Goal: Task Accomplishment & Management: Use online tool/utility

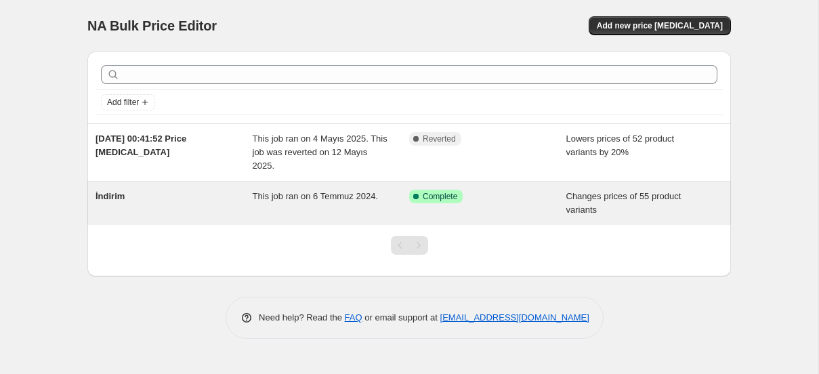
click at [378, 201] on span "This job ran on 6 Temmuz 2024." at bounding box center [315, 196] width 125 height 10
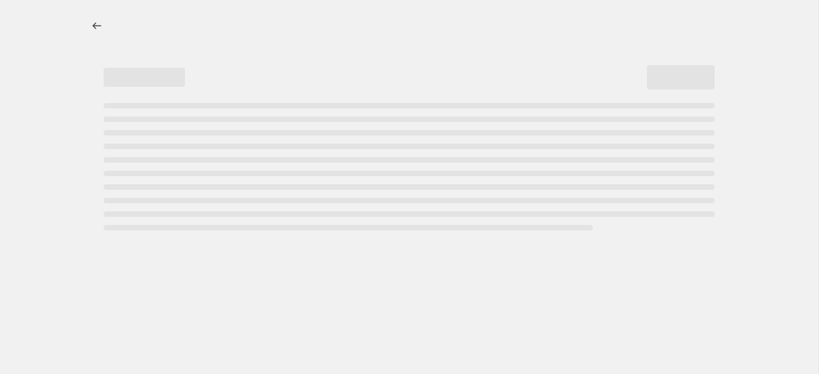
select select "collection"
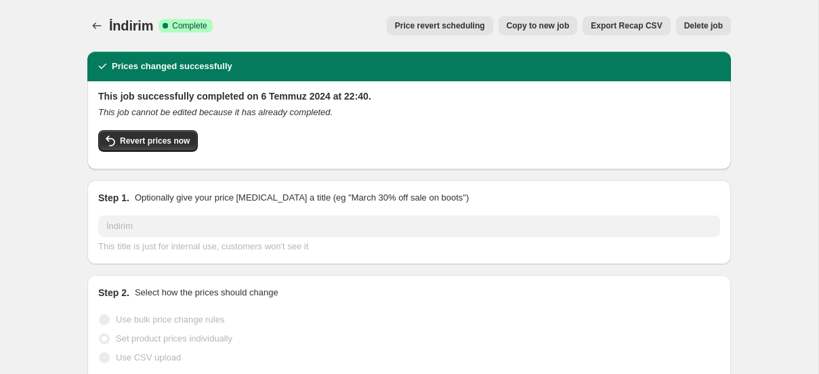
click at [693, 28] on span "Delete job" at bounding box center [703, 25] width 39 height 11
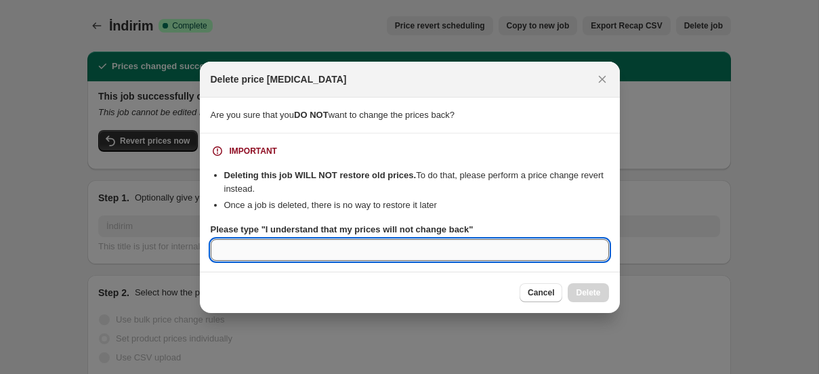
click at [405, 250] on input "Please type "I understand that my prices will not change back"" at bounding box center [410, 250] width 398 height 22
type input "o"
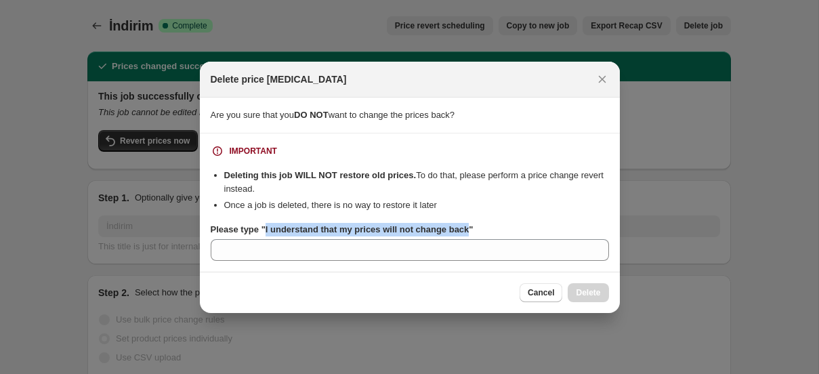
drag, startPoint x: 268, startPoint y: 230, endPoint x: 478, endPoint y: 233, distance: 210.1
click at [474, 233] on b "Please type "I understand that my prices will not change back"" at bounding box center [342, 229] width 263 height 10
copy b "I understand that my prices will not change back"
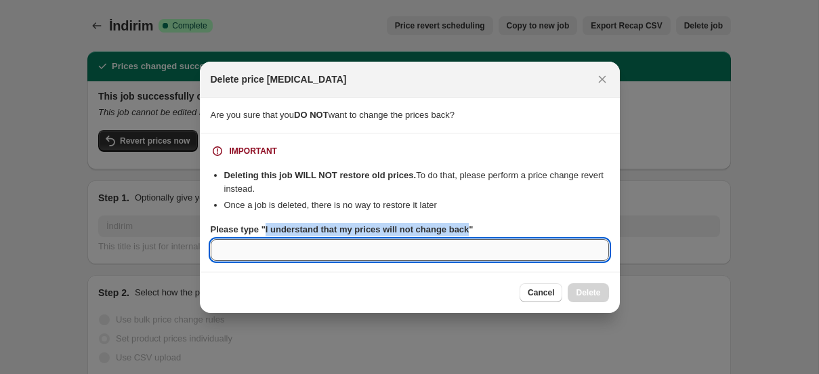
click at [456, 245] on input "Please type "I understand that my prices will not change back"" at bounding box center [410, 250] width 398 height 22
paste input "I understand that my prices will not change back"
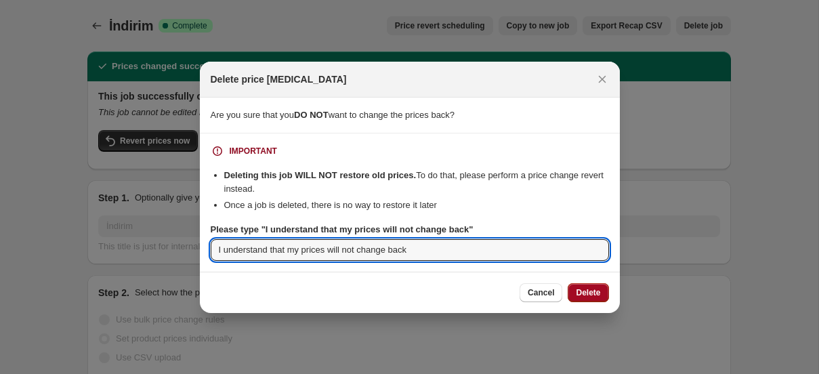
type input "I understand that my prices will not change back"
click at [597, 296] on span "Delete" at bounding box center [588, 292] width 24 height 11
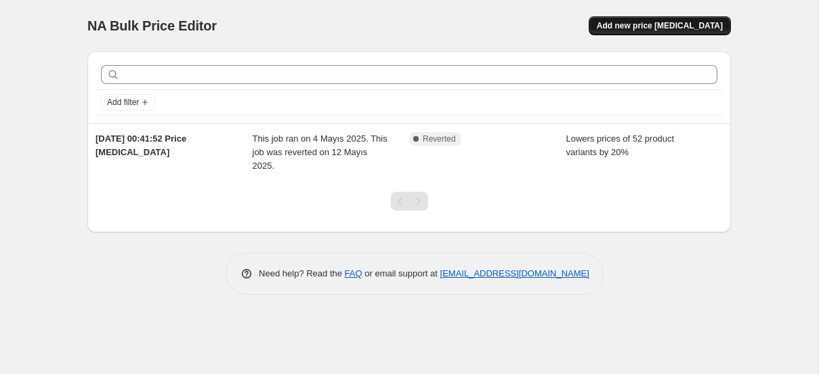
click at [671, 24] on span "Add new price [MEDICAL_DATA]" at bounding box center [660, 25] width 126 height 11
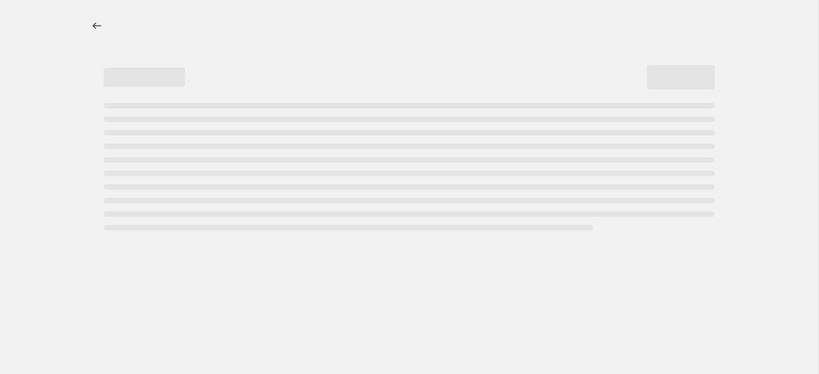
select select "percentage"
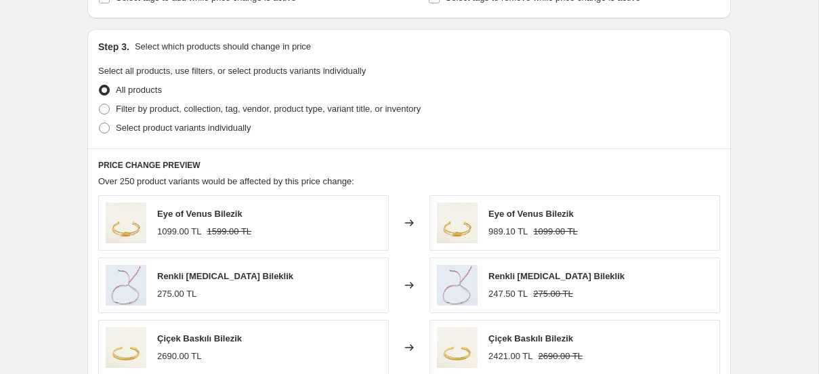
scroll to position [674, 0]
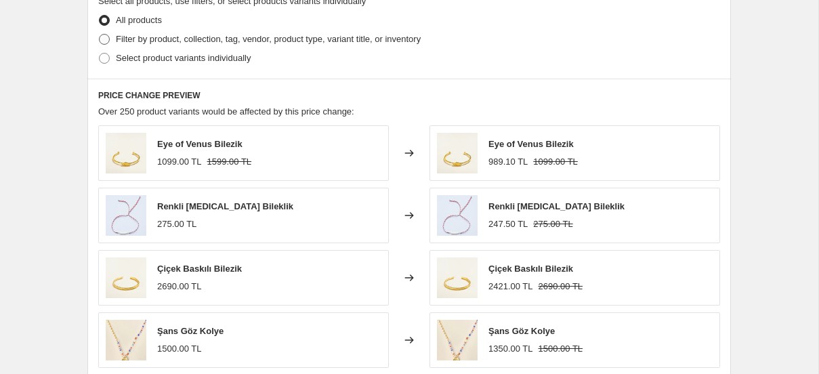
click at [215, 38] on span "Filter by product, collection, tag, vendor, product type, variant title, or inv…" at bounding box center [268, 39] width 305 height 10
click at [100, 35] on input "Filter by product, collection, tag, vendor, product type, variant title, or inv…" at bounding box center [99, 34] width 1 height 1
radio input "true"
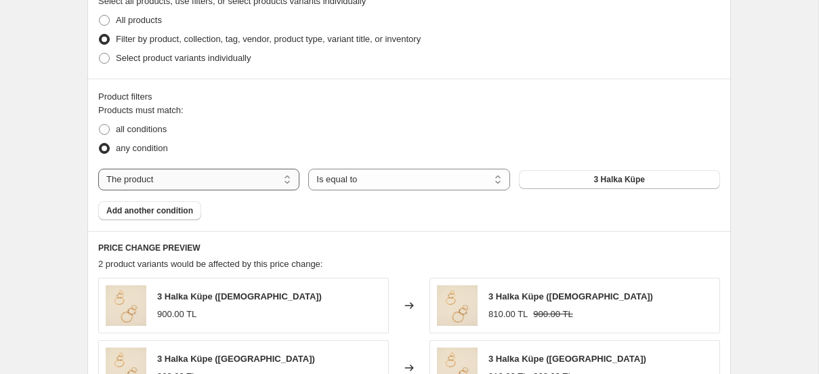
click at [205, 178] on select "The product The product's collection The product's tag The product's vendor The…" at bounding box center [198, 180] width 201 height 22
select select "tag"
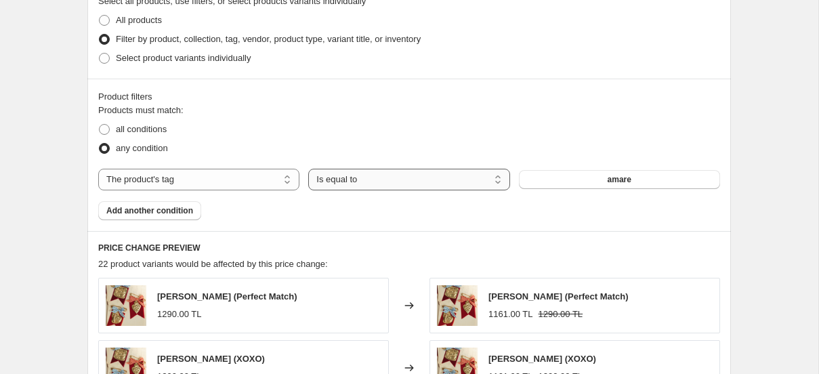
click at [337, 176] on select "Is equal to Is not equal to" at bounding box center [408, 180] width 201 height 22
click at [623, 176] on span "amare" at bounding box center [620, 179] width 24 height 11
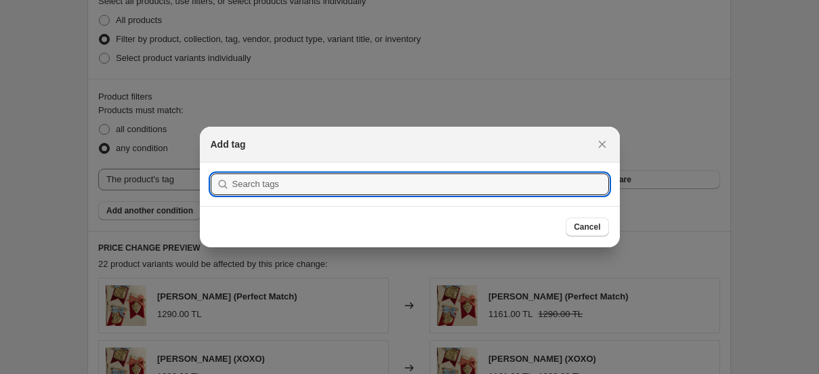
click at [623, 176] on div at bounding box center [409, 187] width 819 height 374
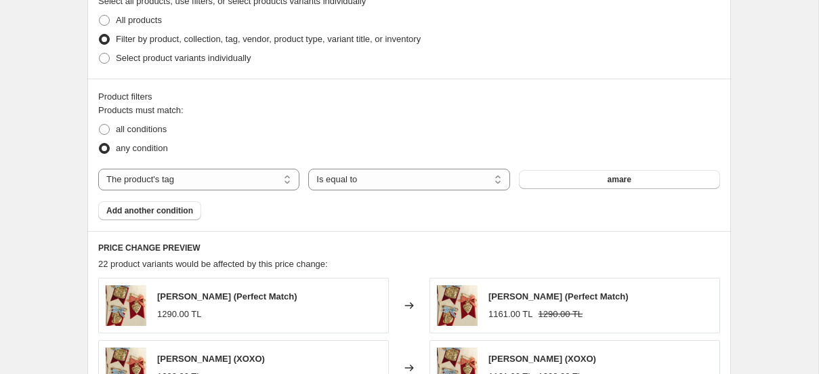
click at [623, 176] on span "amare" at bounding box center [620, 179] width 24 height 11
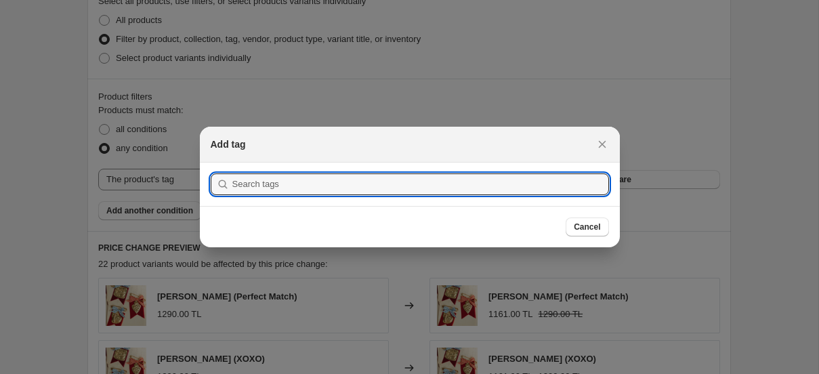
scroll to position [0, 0]
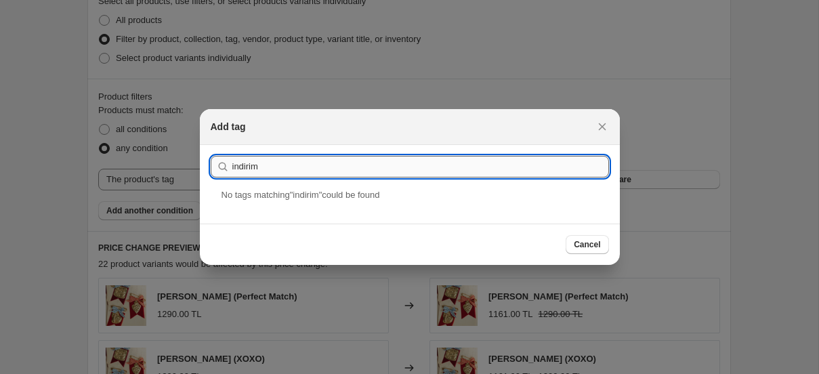
click at [386, 167] on input "indirim" at bounding box center [420, 167] width 377 height 22
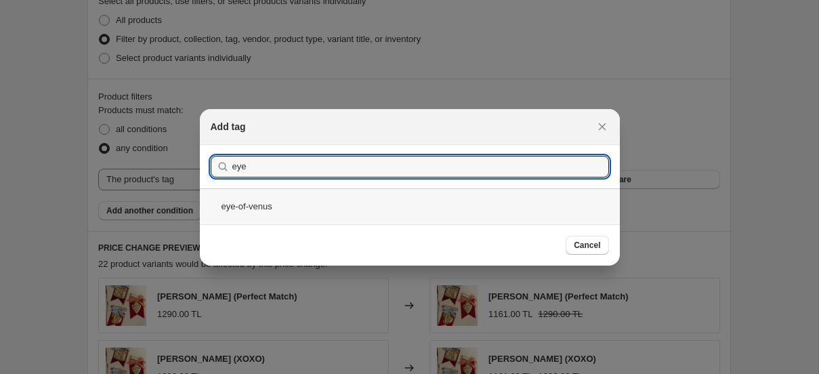
type input "eye"
click at [363, 206] on div "eye-of-venus" at bounding box center [410, 206] width 420 height 36
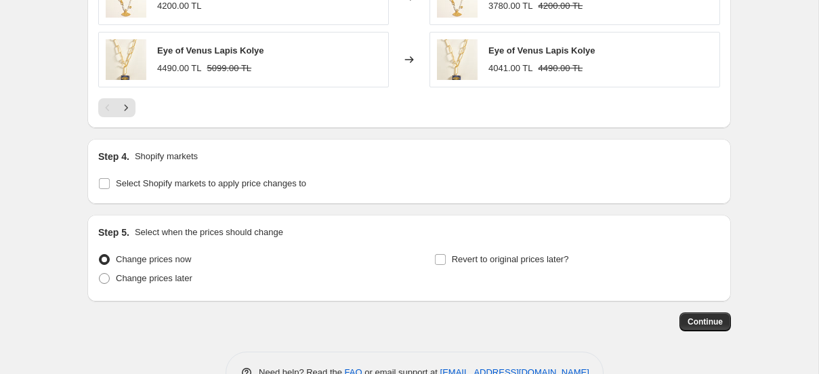
scroll to position [1176, 0]
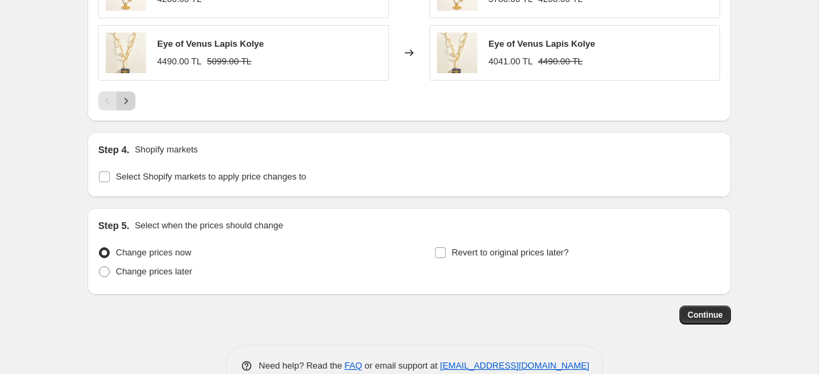
click at [131, 94] on button "Next" at bounding box center [126, 100] width 19 height 19
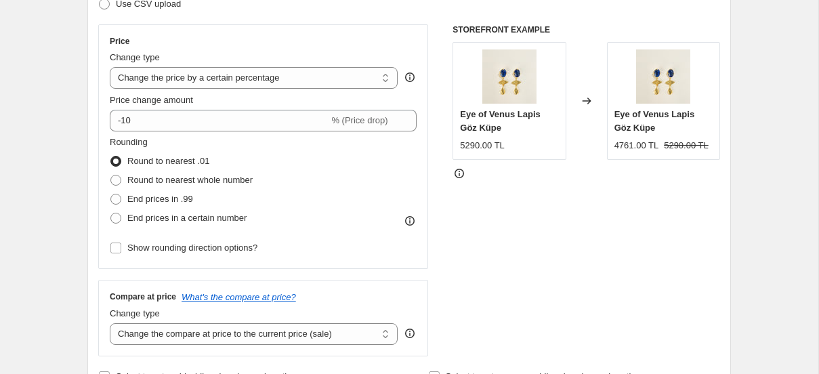
scroll to position [228, 0]
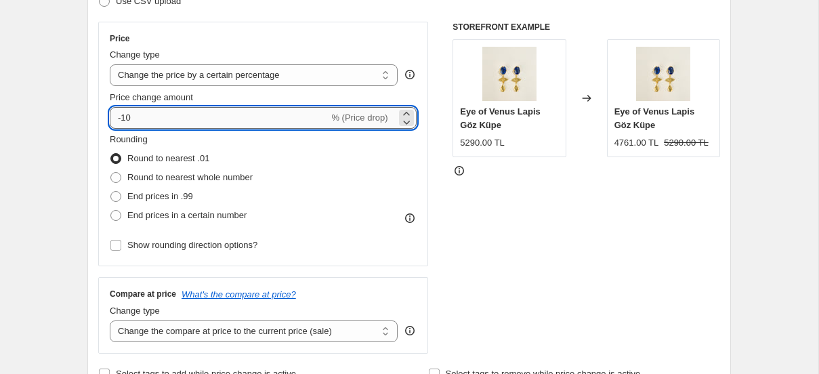
click at [134, 119] on input "-10" at bounding box center [219, 118] width 219 height 22
type input "-1"
type input "30"
click at [292, 219] on div "Rounding Round to nearest .01 Round to nearest whole number End prices in .99 E…" at bounding box center [263, 179] width 307 height 92
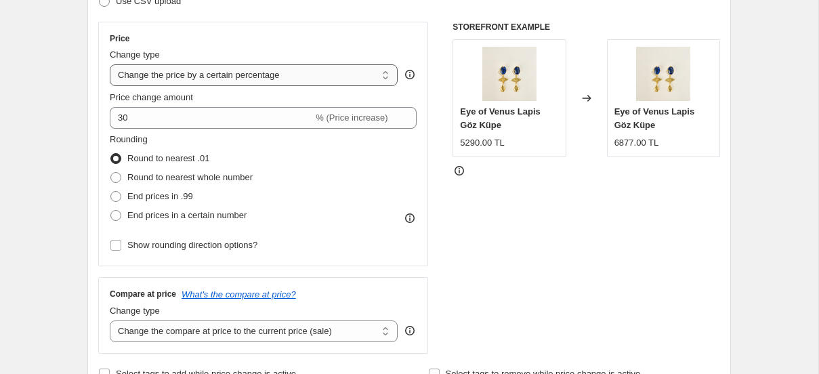
click at [250, 76] on select "Change the price to a certain amount Change the price by a certain amount Chang…" at bounding box center [254, 75] width 288 height 22
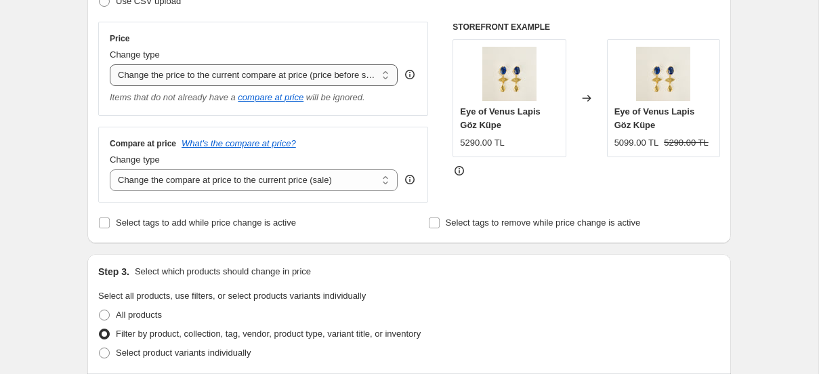
click at [289, 79] on select "Change the price to a certain amount Change the price by a certain amount Chang…" at bounding box center [254, 75] width 288 height 22
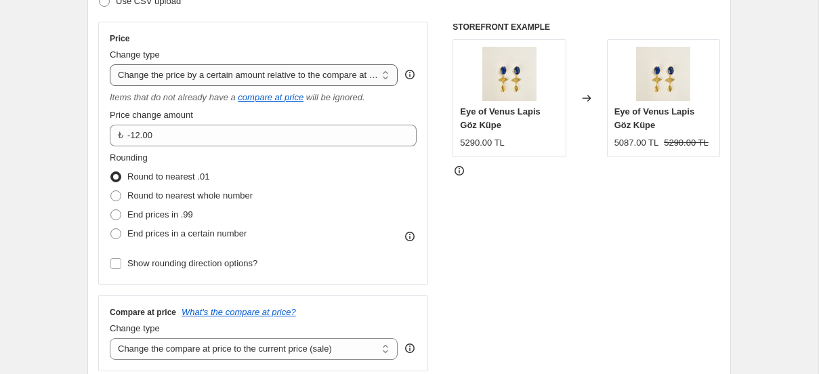
click at [289, 77] on select "Change the price to a certain amount Change the price by a certain amount Chang…" at bounding box center [254, 75] width 288 height 22
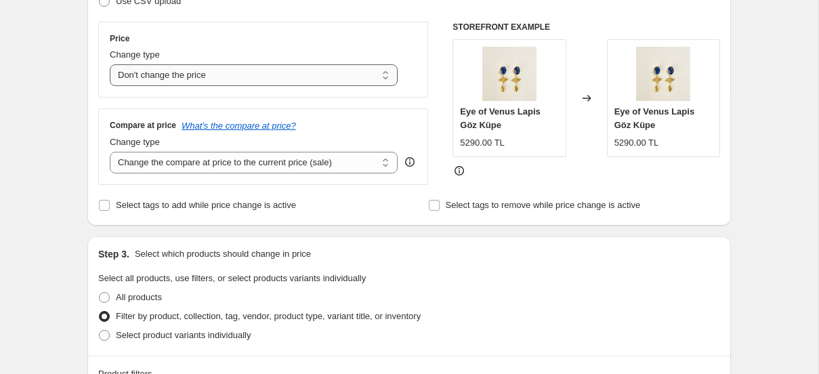
click at [290, 79] on select "Change the price to a certain amount Change the price by a certain amount Chang…" at bounding box center [254, 75] width 288 height 22
select select "pc"
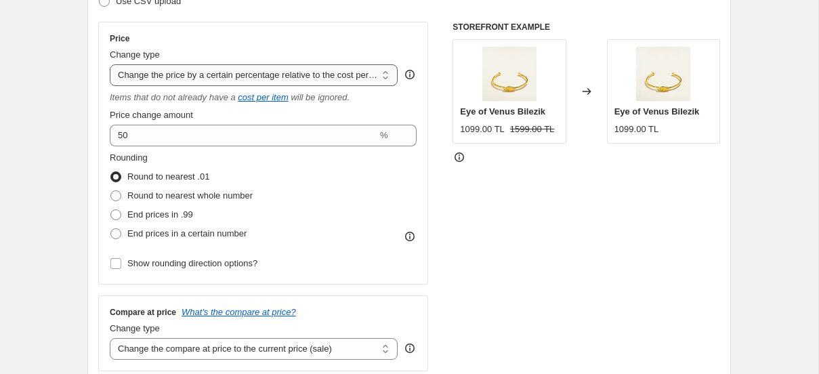
click at [290, 75] on select "Change the price to a certain amount Change the price by a certain amount Chang…" at bounding box center [254, 75] width 288 height 22
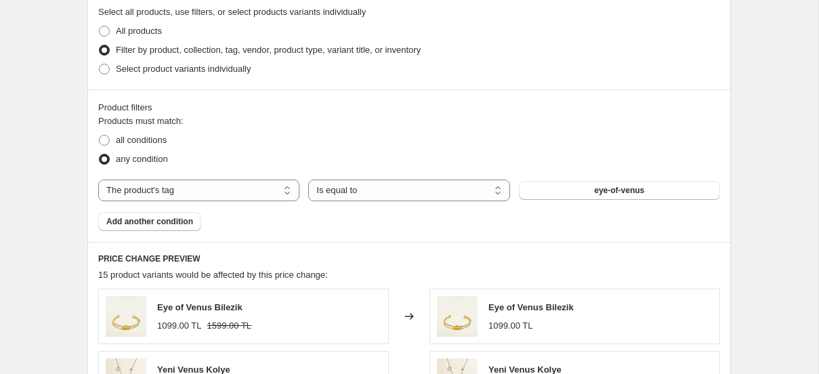
scroll to position [0, 0]
